Goal: Transaction & Acquisition: Book appointment/travel/reservation

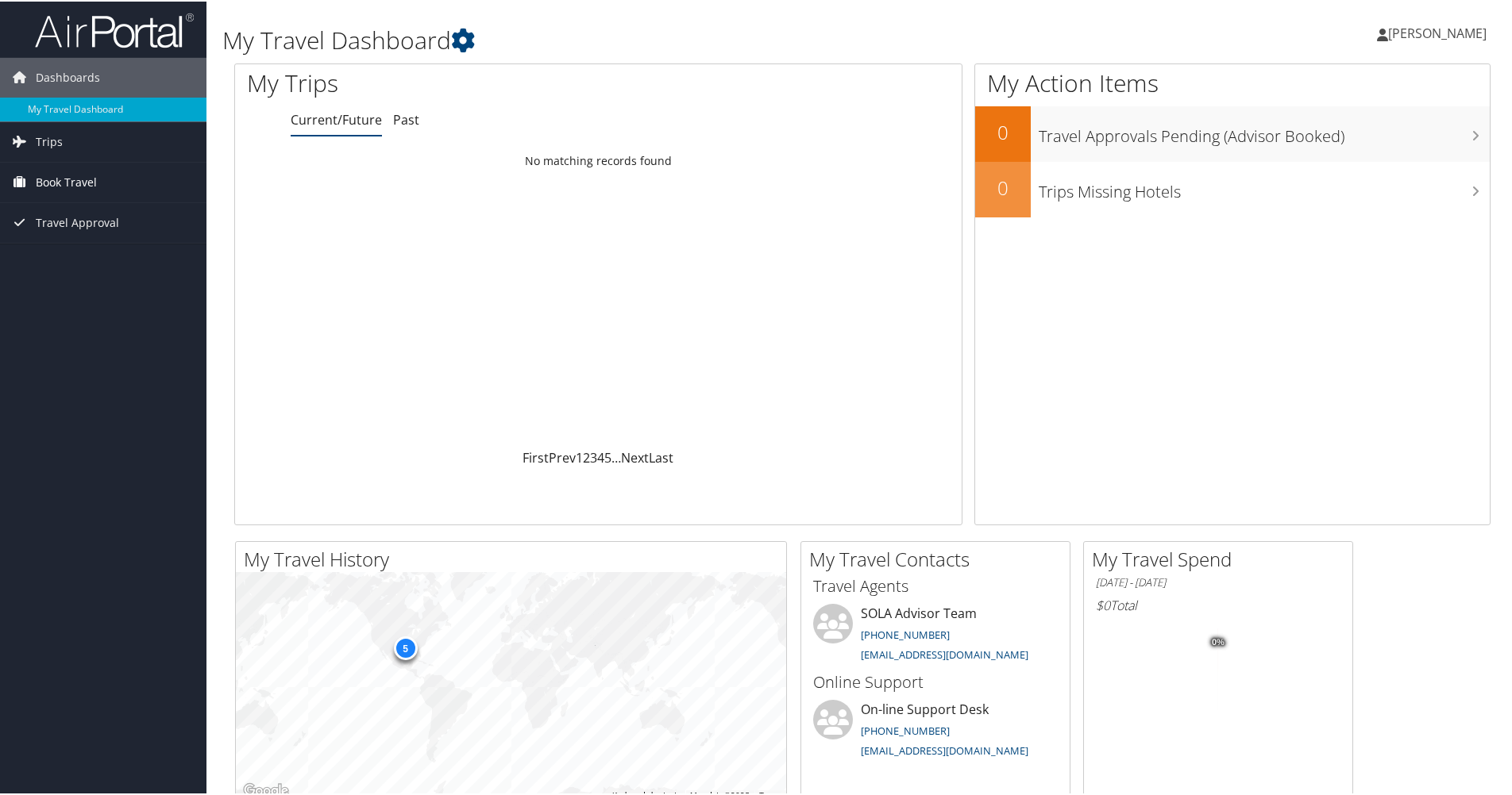
click at [68, 174] on span "Book Travel" at bounding box center [66, 181] width 61 height 40
click at [77, 235] on link "Book/Manage Online Trips" at bounding box center [103, 236] width 206 height 23
click at [1436, 33] on span "[PERSON_NAME]" at bounding box center [1437, 32] width 98 height 18
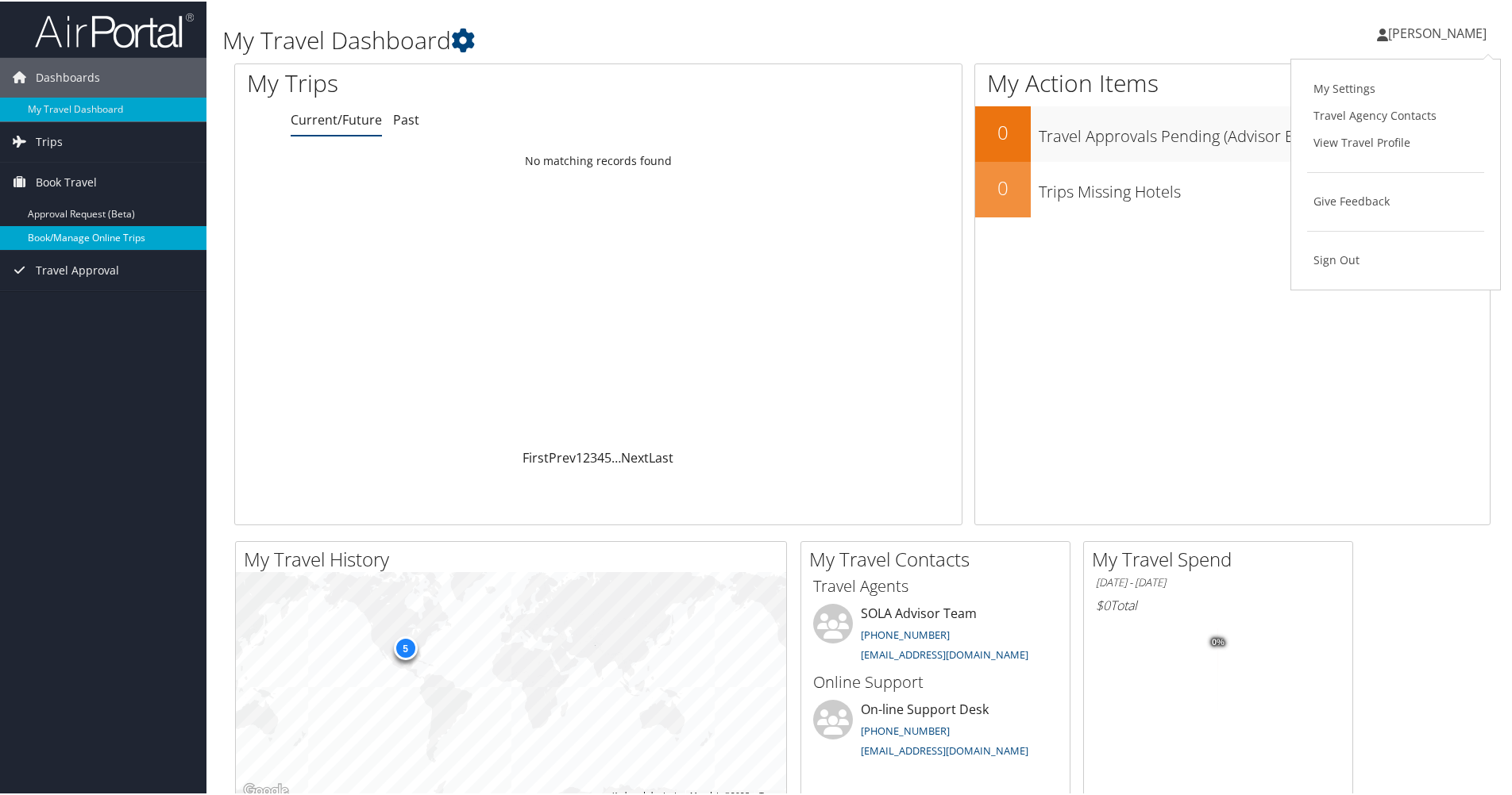
click at [106, 236] on link "Book/Manage Online Trips" at bounding box center [103, 236] width 206 height 23
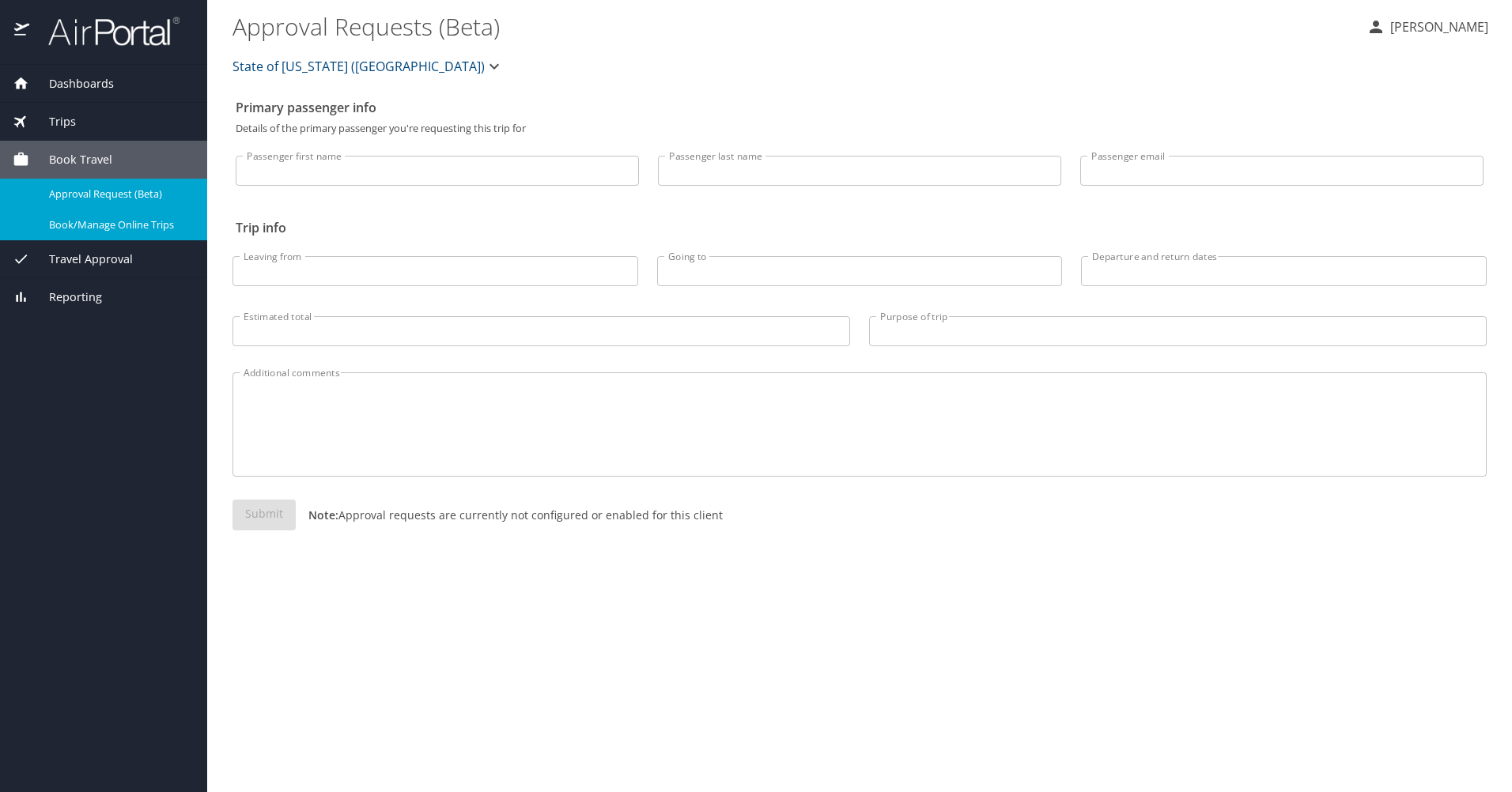
click at [79, 80] on span "Dashboards" at bounding box center [71, 84] width 84 height 17
